Goal: Information Seeking & Learning: Learn about a topic

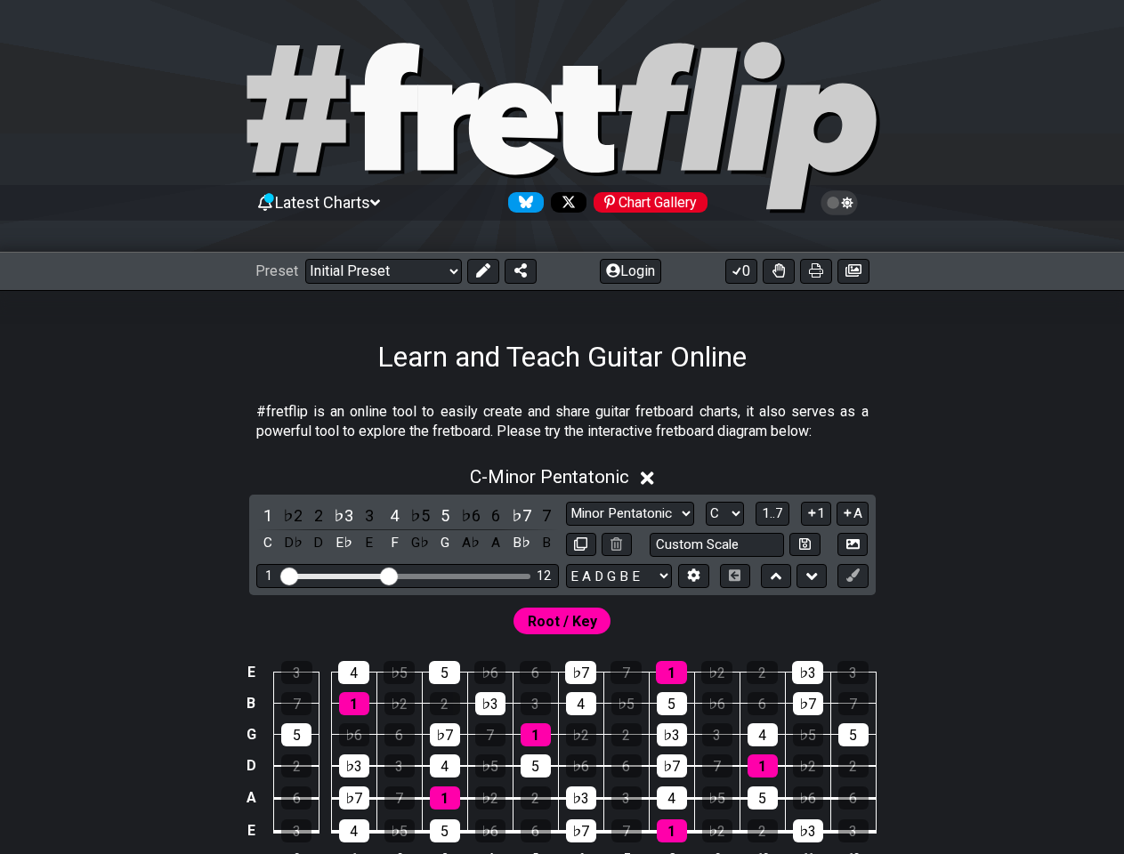
click at [562, 130] on icon at bounding box center [562, 128] width 641 height 178
click at [321, 202] on span "Latest Charts" at bounding box center [322, 202] width 95 height 19
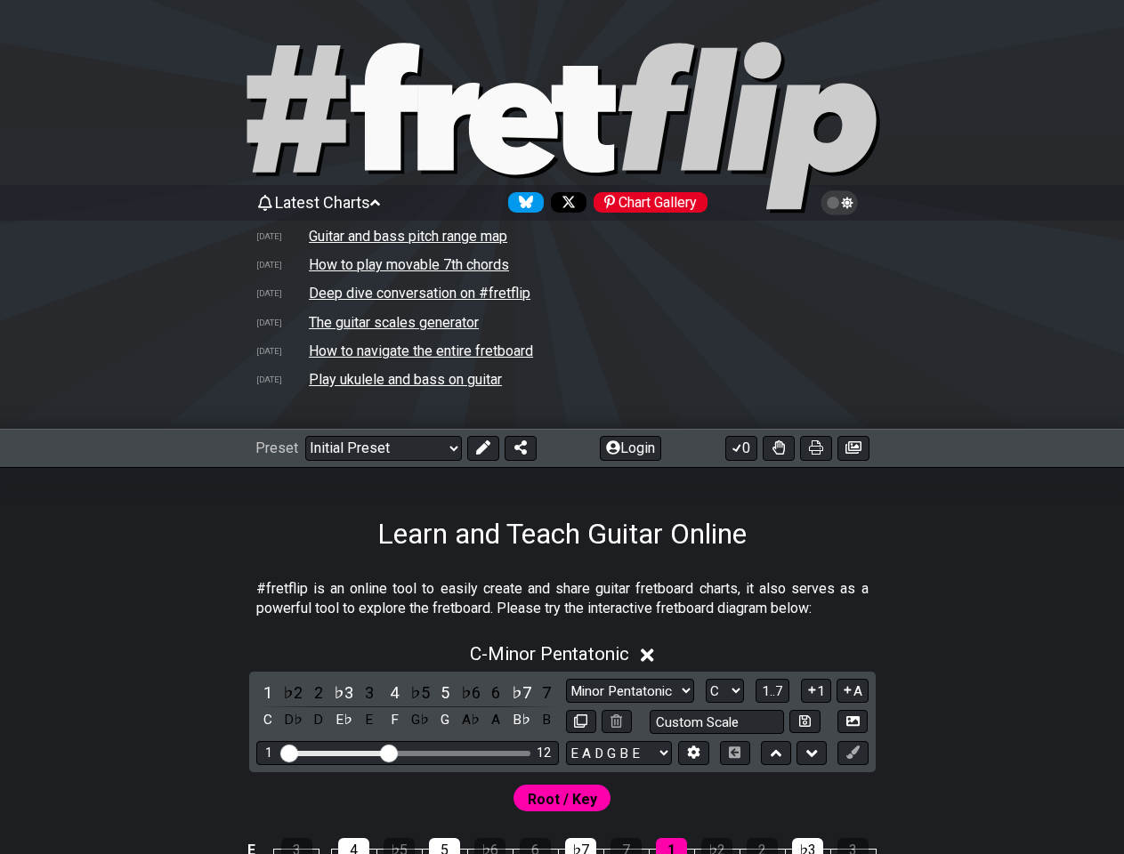
click at [838, 203] on icon at bounding box center [839, 203] width 16 height 16
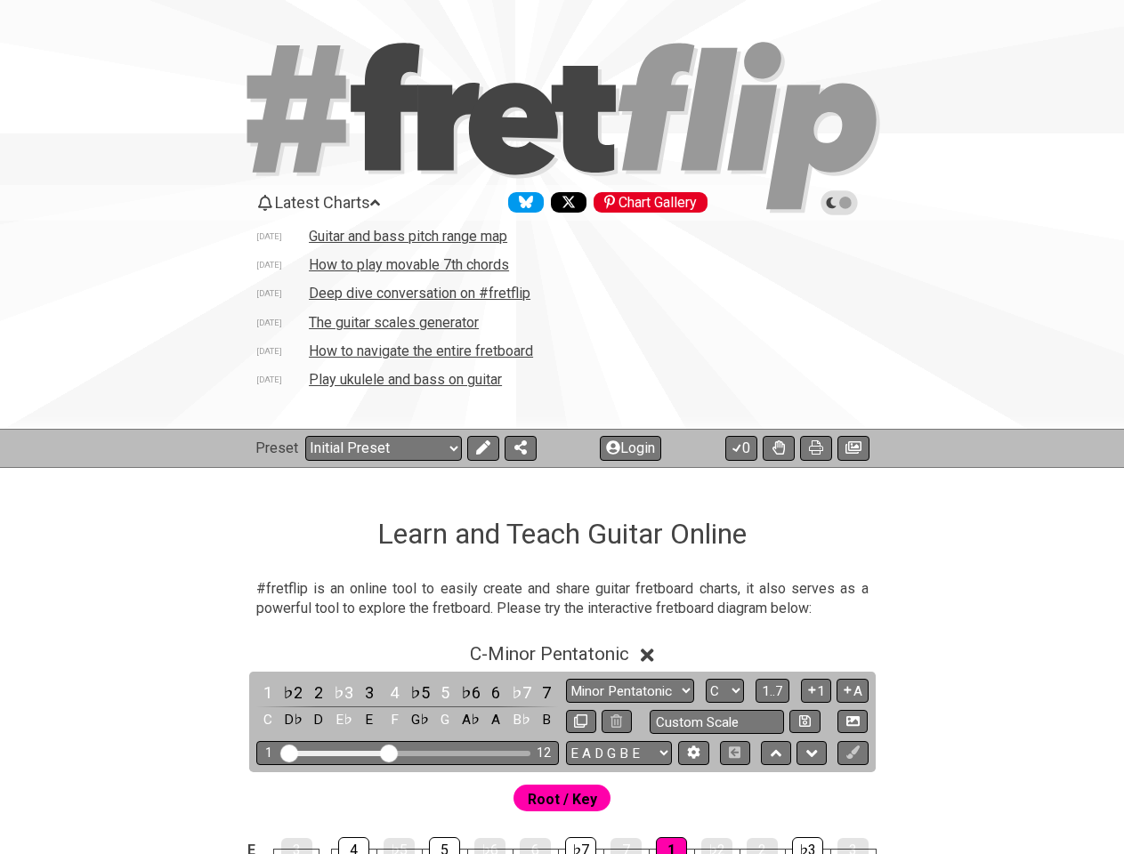
click at [482, 271] on td "How to play movable 7th chords" at bounding box center [409, 264] width 202 height 19
click at [520, 271] on tr "[DATE] How to play movable 7th chords" at bounding box center [562, 265] width 614 height 28
select select "/movable-7th-chords"
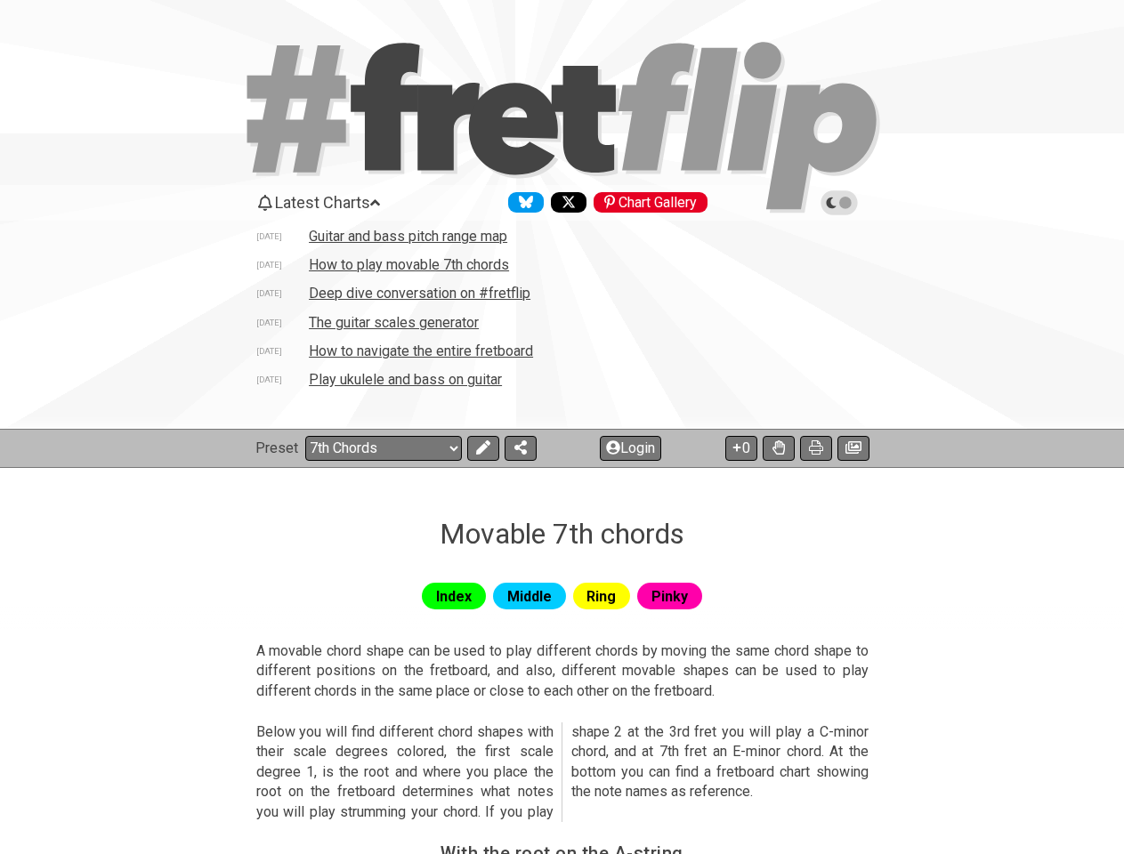
click at [630, 271] on tr "[DATE] How to play movable 7th chords" at bounding box center [562, 265] width 614 height 28
click at [741, 271] on tr "[DATE] How to play movable 7th chords" at bounding box center [562, 265] width 614 height 28
click at [778, 271] on tr "[DATE] How to play movable 7th chords" at bounding box center [562, 265] width 614 height 28
click at [815, 271] on tr "[DATE] How to play movable 7th chords" at bounding box center [562, 265] width 614 height 28
click at [853, 271] on tr "[DATE] How to play movable 7th chords" at bounding box center [562, 265] width 614 height 28
